Goal: Task Accomplishment & Management: Use online tool/utility

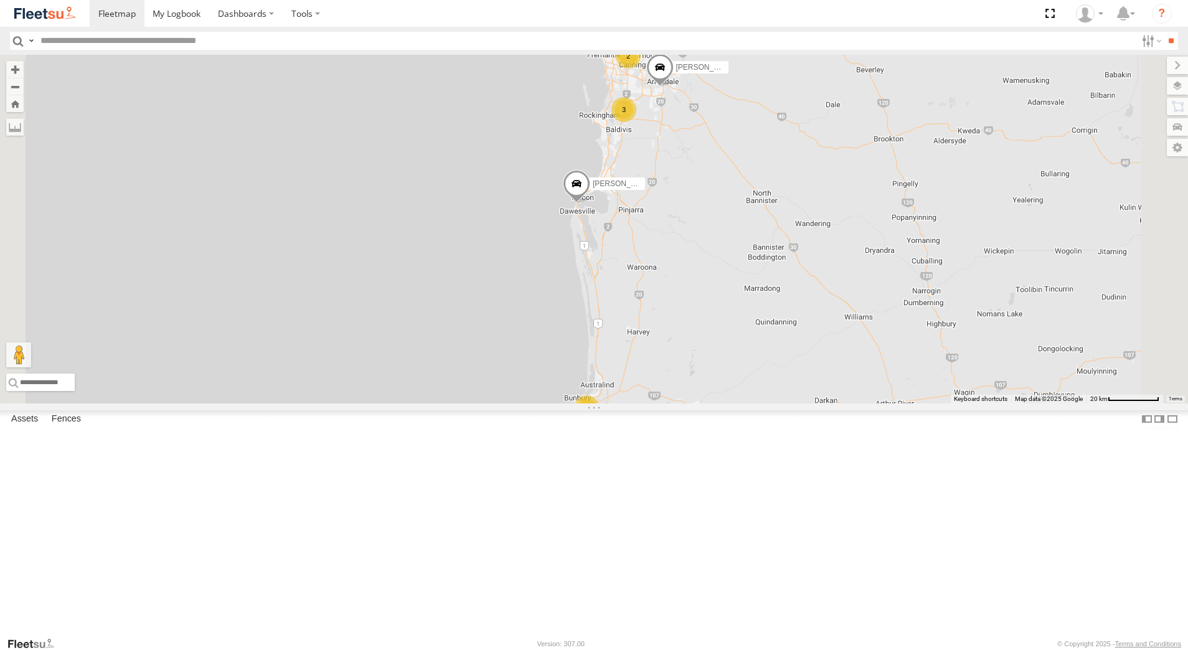
select select "**********"
click at [0, 0] on div "Dispatch" at bounding box center [0, 0] width 0 height 0
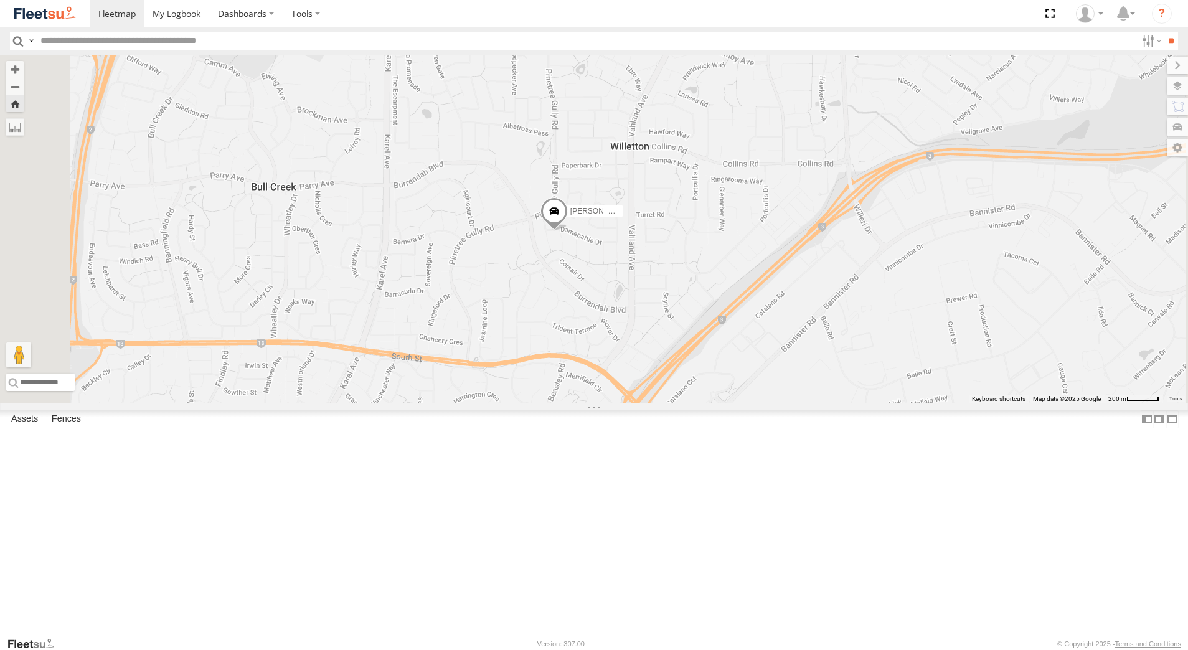
scroll to position [436, 0]
click at [0, 0] on div "[PERSON_NAME] - 1GOI926 - 0475 377 301" at bounding box center [0, 0] width 0 height 0
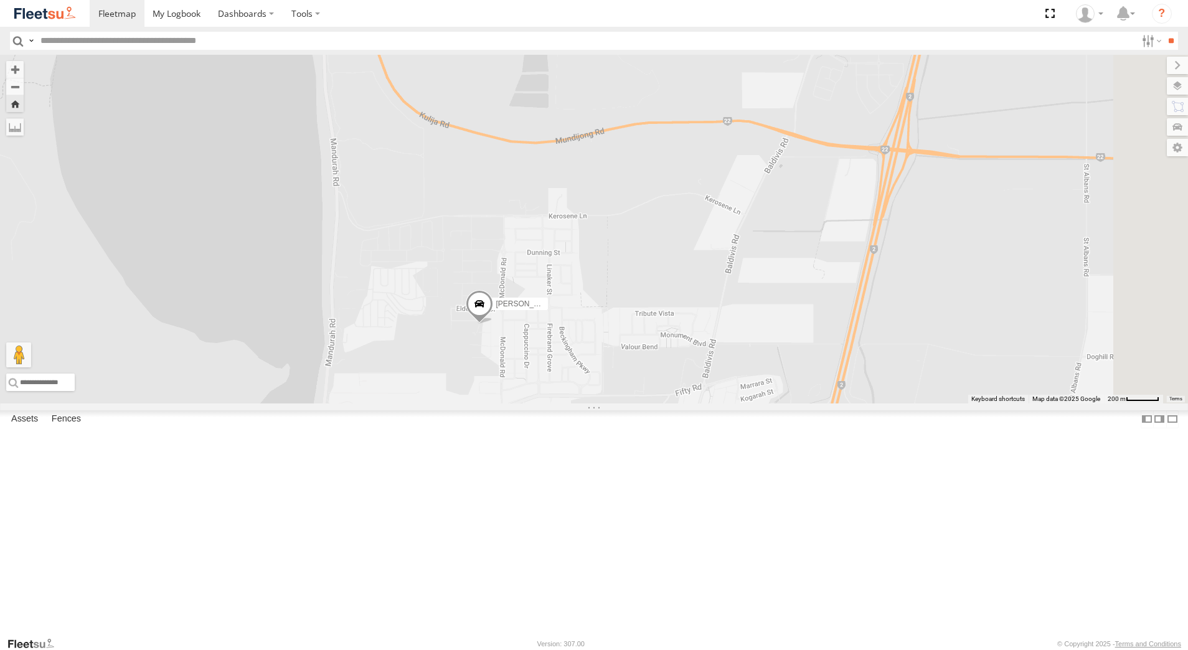
click at [493, 324] on span at bounding box center [479, 308] width 27 height 34
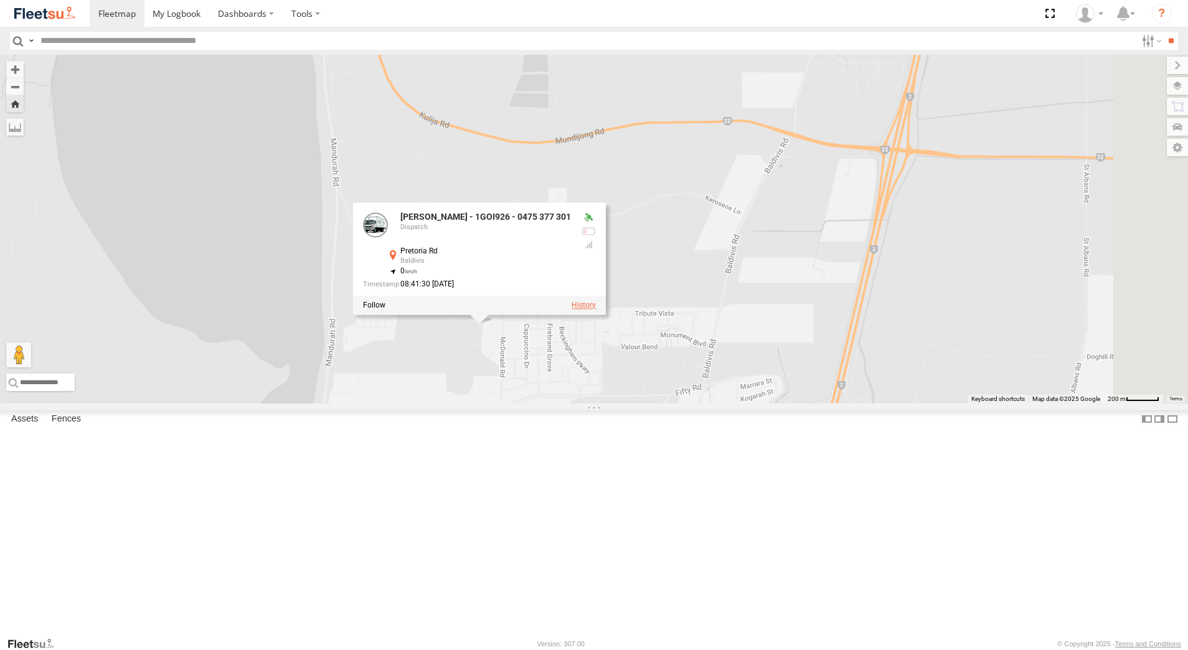
click at [596, 310] on label at bounding box center [583, 305] width 24 height 9
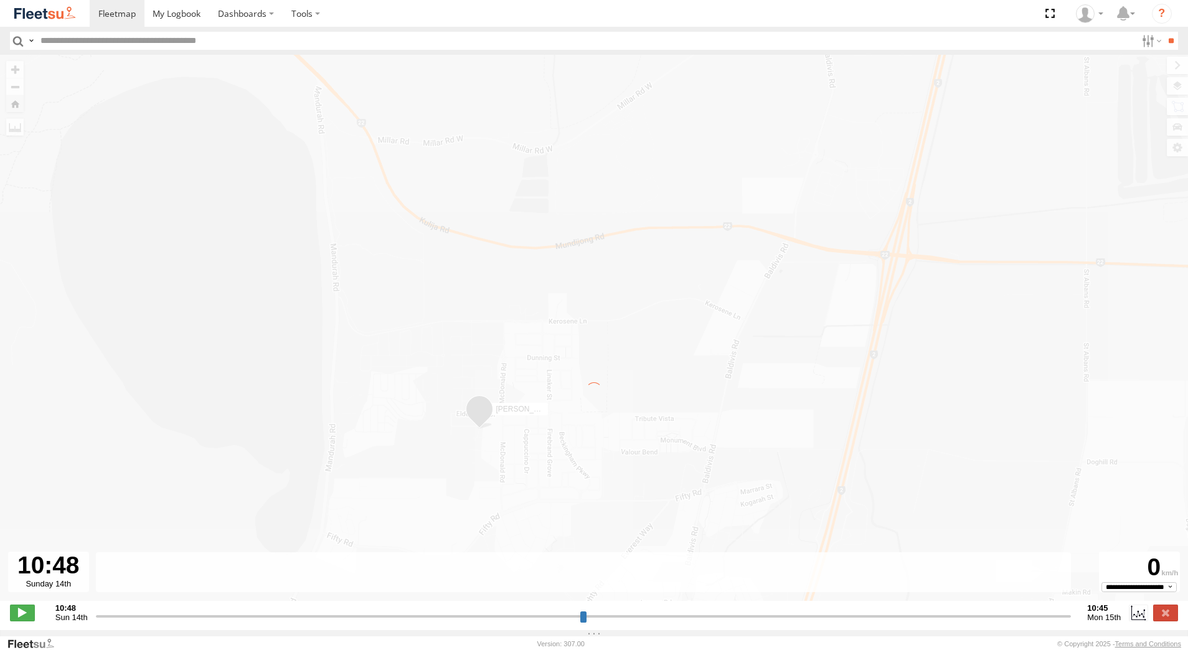
type input "**********"
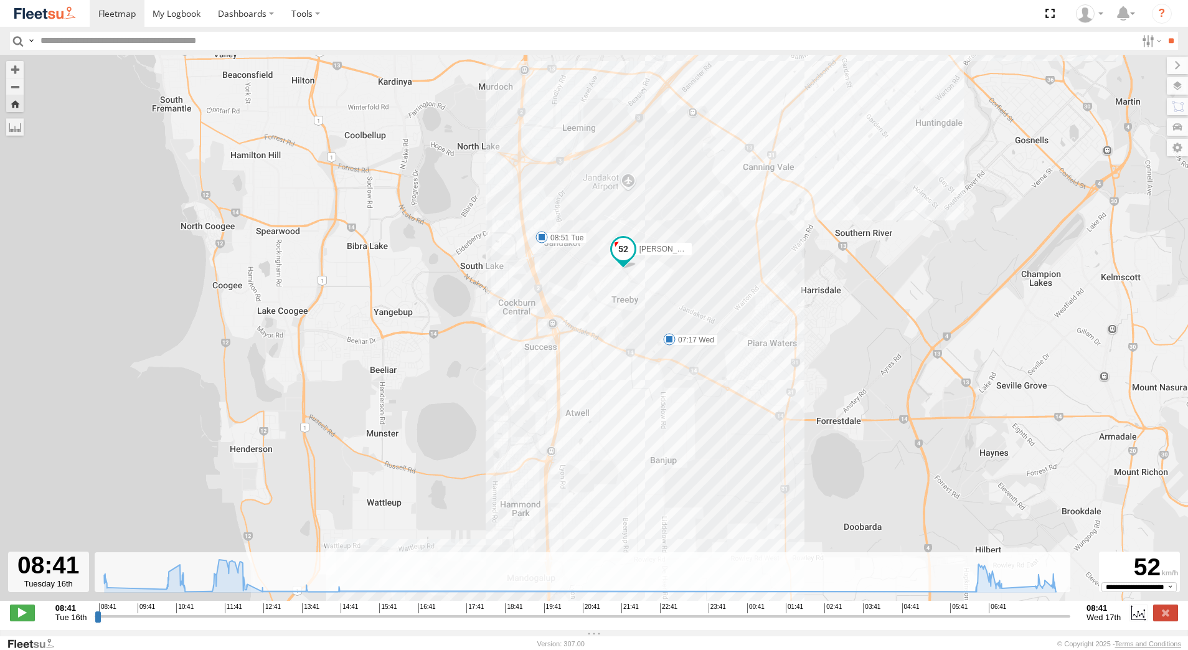
drag, startPoint x: 635, startPoint y: 467, endPoint x: 609, endPoint y: 316, distance: 152.9
click at [613, 328] on div "[PERSON_NAME] - 1GOI926 - 0475 377 301 08:51 Tue 10:46 Tue 12:19 Tue 12:45 Tue …" at bounding box center [594, 334] width 1188 height 559
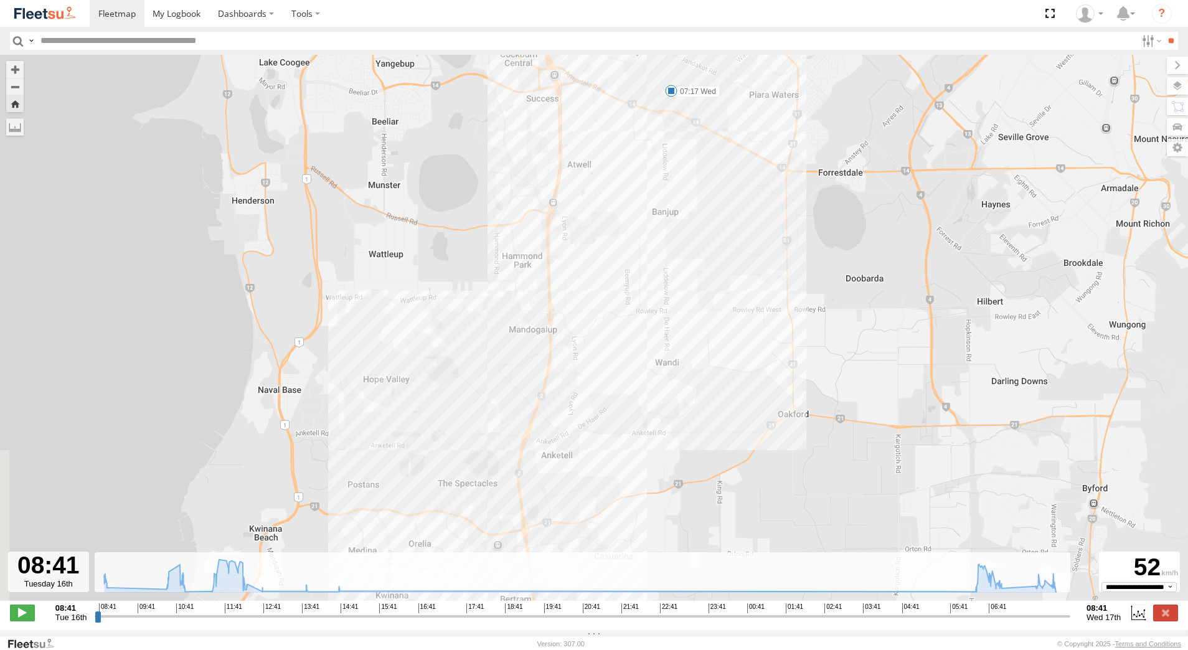
drag, startPoint x: 548, startPoint y: 426, endPoint x: 609, endPoint y: 230, distance: 205.9
click at [604, 249] on div "[PERSON_NAME] - 1GOI926 - 0475 377 301 08:51 Tue 10:46 Tue 12:19 Tue 12:45 Tue …" at bounding box center [594, 334] width 1188 height 559
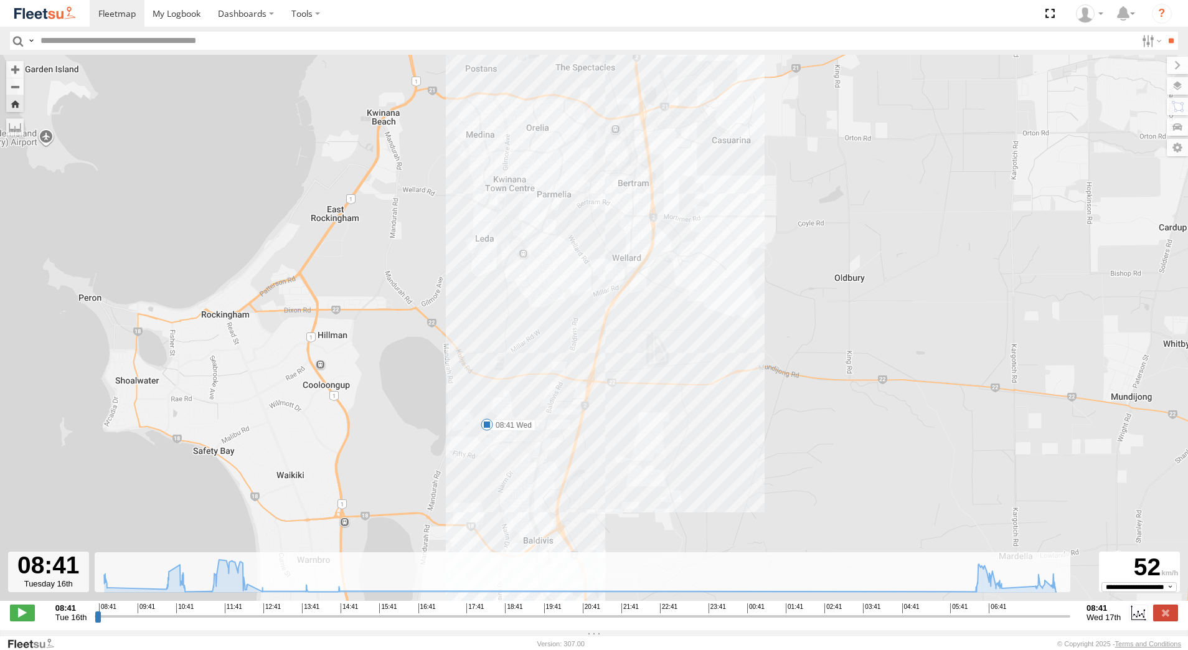
drag, startPoint x: 662, startPoint y: 439, endPoint x: 655, endPoint y: 262, distance: 176.9
click at [660, 283] on div "[PERSON_NAME] - 1GOI926 - 0475 377 301 08:51 Tue 10:46 Tue 12:19 Tue 12:45 Tue …" at bounding box center [594, 334] width 1188 height 559
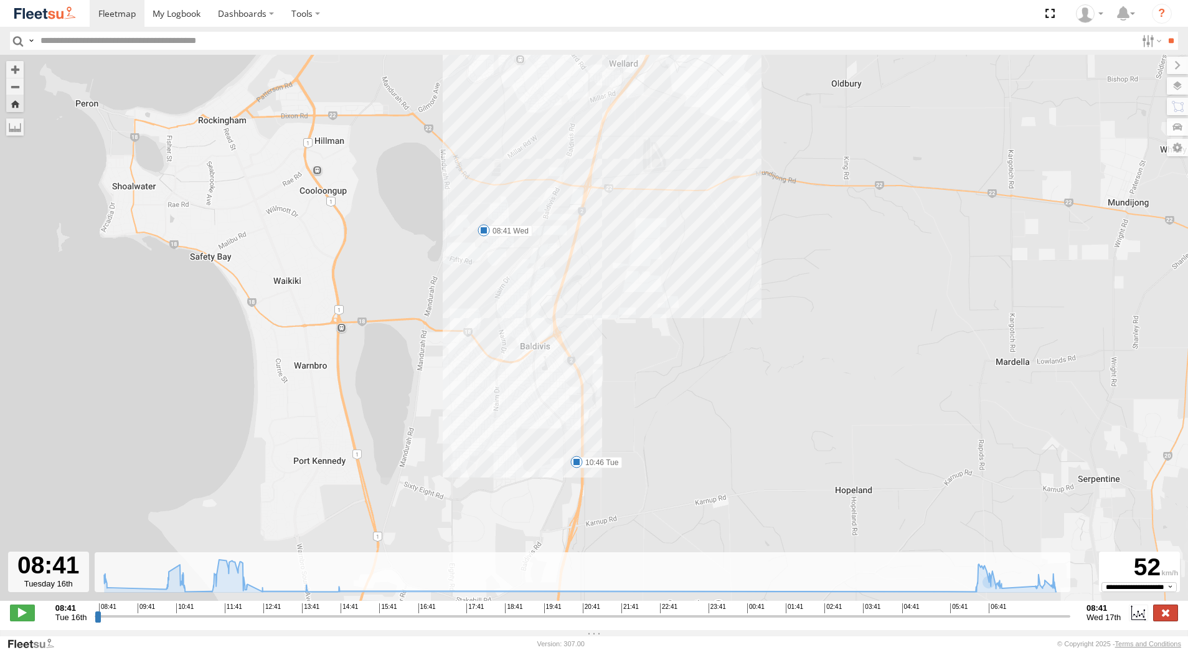
click at [1165, 619] on label at bounding box center [1165, 612] width 25 height 16
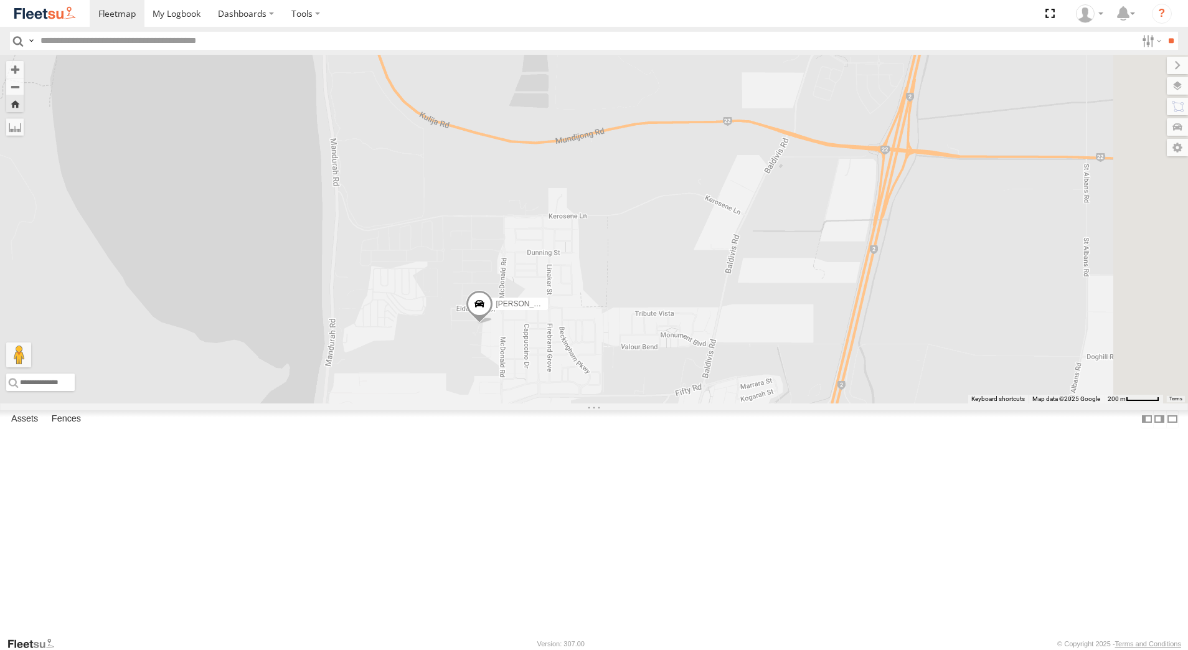
scroll to position [0, 0]
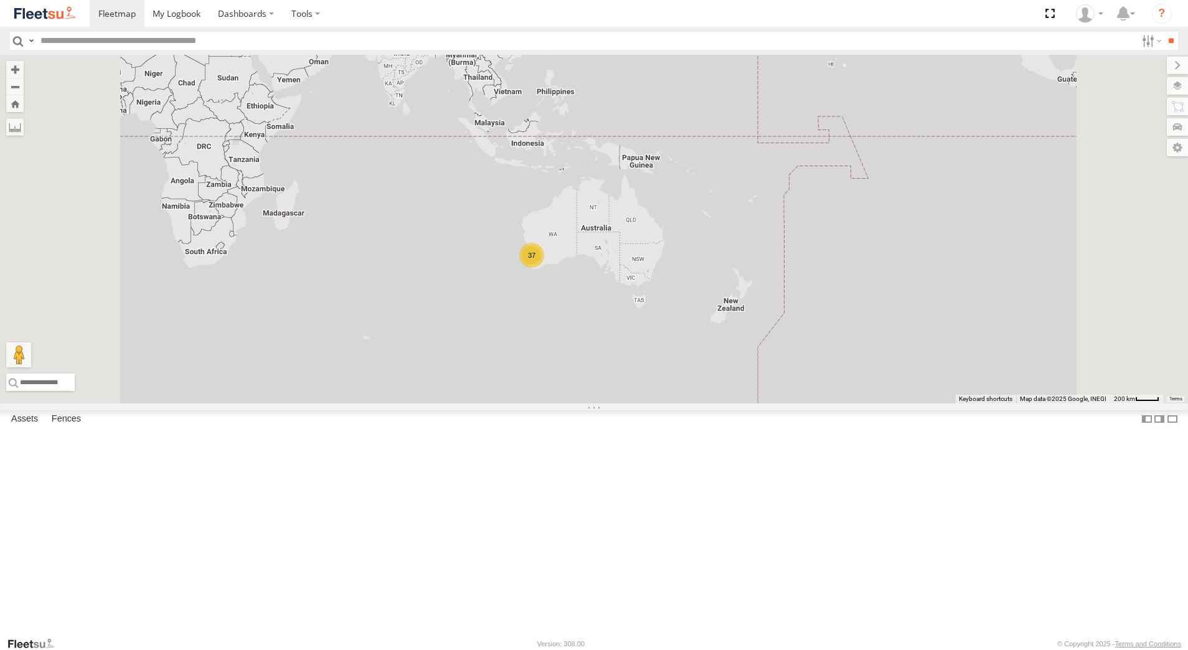
scroll to position [739, 0]
click at [0, 0] on div "Dispatch" at bounding box center [0, 0] width 0 height 0
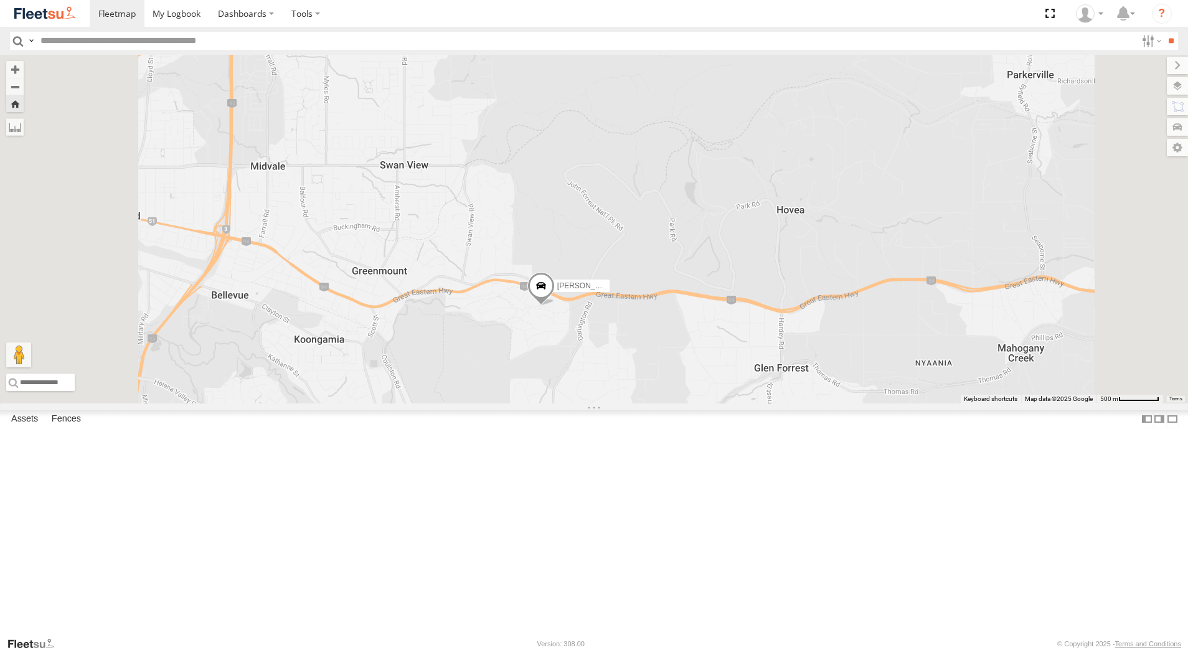
scroll to position [0, 0]
